Goal: Task Accomplishment & Management: Complete application form

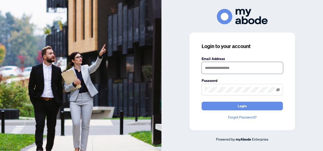
type input "**********"
click at [278, 89] on icon "eye-invisible" at bounding box center [278, 89] width 4 height 3
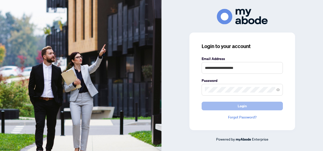
click at [241, 106] on span "Login" at bounding box center [242, 106] width 9 height 8
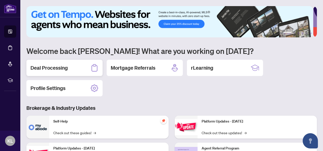
click at [54, 69] on h2 "Deal Processing" at bounding box center [48, 67] width 37 height 7
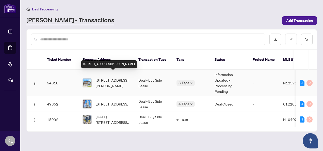
click at [108, 77] on span "160 Chouinard Way, Aurora, Ontario L4G 1B7, Canada" at bounding box center [113, 82] width 35 height 11
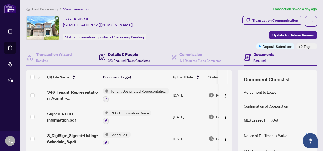
click at [120, 55] on h4 "Details & People" at bounding box center [129, 54] width 42 height 6
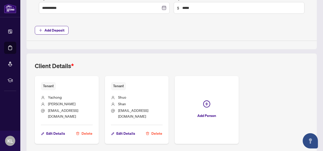
scroll to position [262, 0]
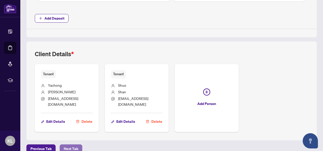
click at [71, 144] on span "Next Tab" at bounding box center [71, 148] width 14 height 8
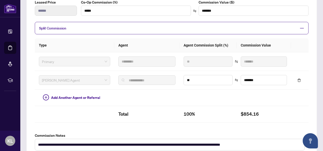
scroll to position [201, 0]
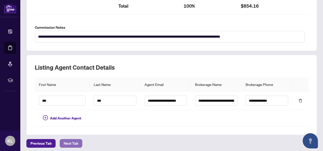
click at [71, 140] on span "Next Tab" at bounding box center [71, 143] width 14 height 8
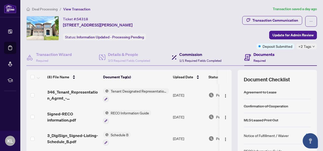
click at [197, 52] on h4 "Commission" at bounding box center [200, 54] width 42 height 6
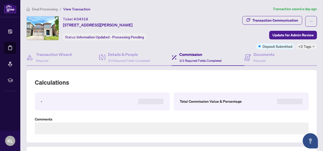
type textarea "**********"
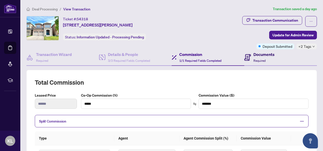
click at [253, 58] on div "Documents Required" at bounding box center [263, 57] width 21 height 12
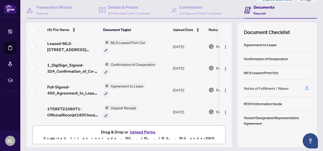
scroll to position [61, 0]
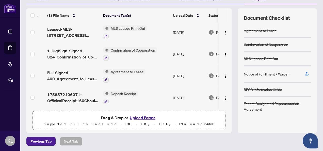
click at [143, 118] on button "Upload Forms" at bounding box center [142, 117] width 29 height 7
click at [135, 116] on button "Upload Forms" at bounding box center [142, 117] width 29 height 7
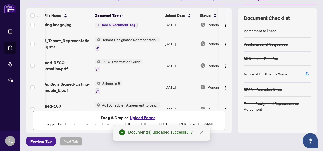
scroll to position [0, 8]
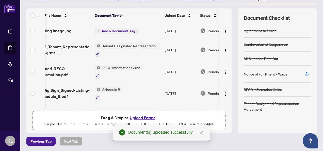
click at [120, 30] on span "Add a Document Tag" at bounding box center [119, 31] width 34 height 4
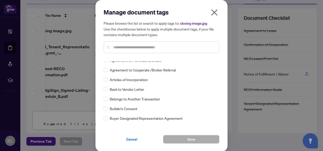
scroll to position [101, 0]
click at [130, 45] on input "text" at bounding box center [164, 47] width 102 height 6
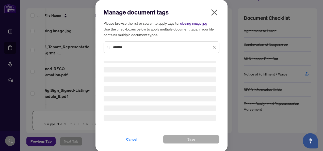
scroll to position [0, 0]
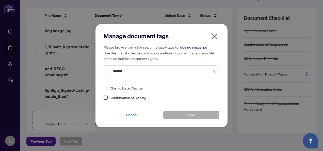
type input "*******"
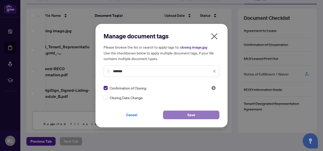
click at [192, 117] on span "Save" at bounding box center [191, 115] width 8 height 8
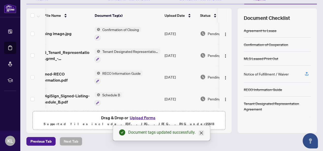
click at [202, 133] on icon "close" at bounding box center [201, 132] width 3 height 3
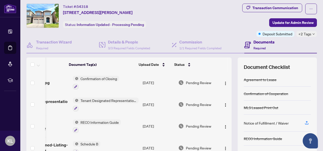
scroll to position [12, 0]
click at [292, 23] on span "Update for Admin Review" at bounding box center [292, 23] width 41 height 8
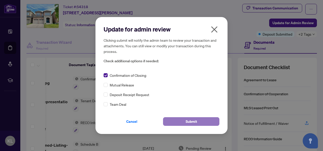
click at [186, 120] on span "Submit" at bounding box center [191, 121] width 11 height 8
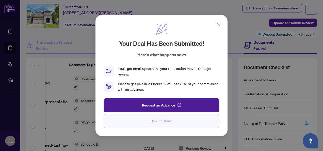
click at [167, 122] on span "I'm Finished" at bounding box center [162, 121] width 20 height 8
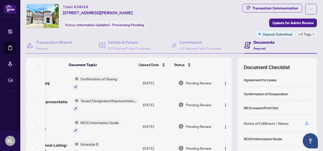
scroll to position [0, 0]
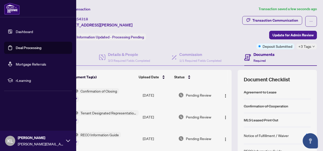
click at [8, 142] on span "KL" at bounding box center [10, 140] width 6 height 7
click at [20, 112] on span "Logout" at bounding box center [20, 110] width 11 height 8
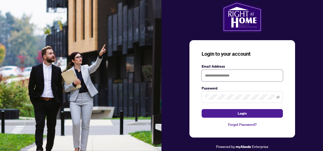
type input "**********"
